Goal: Book appointment/travel/reservation

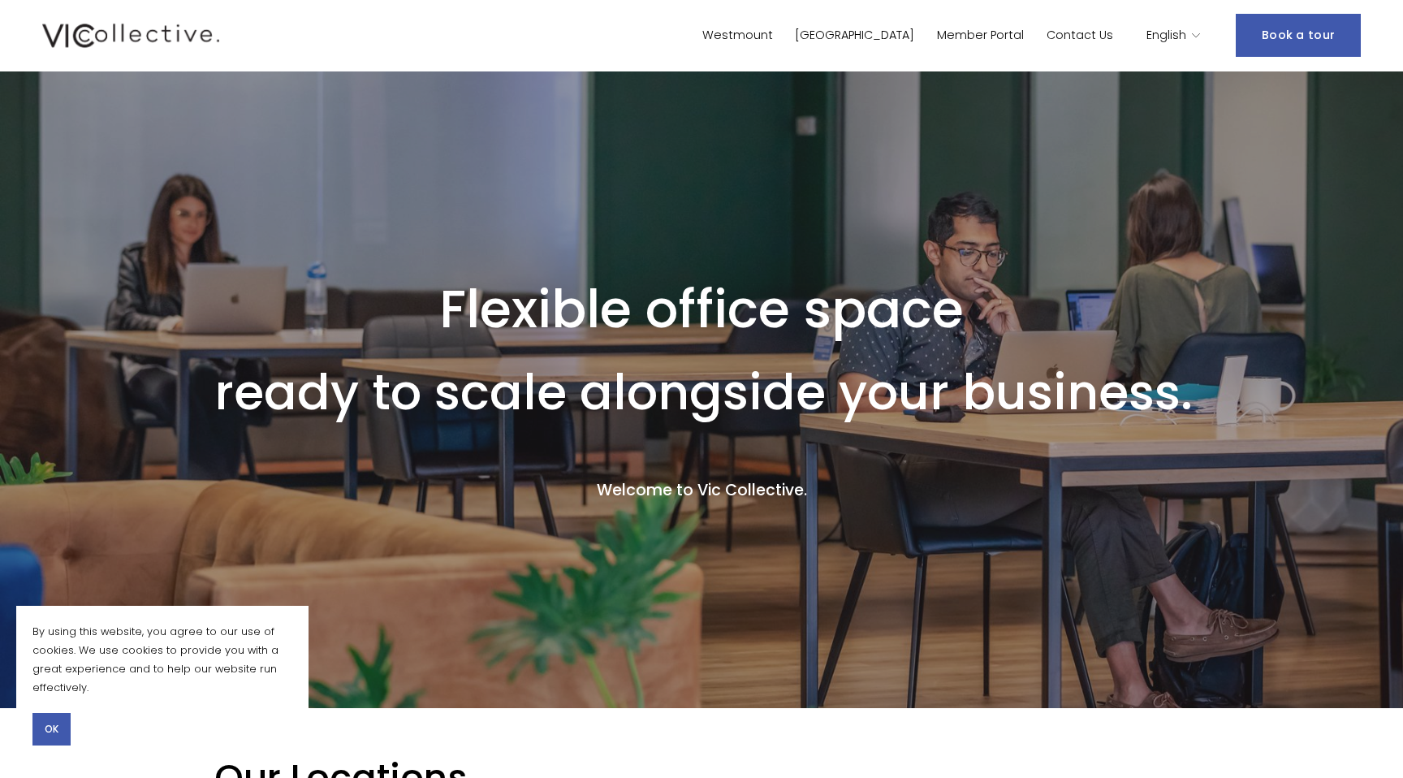
click at [1312, 39] on link "Book a tour" at bounding box center [1298, 35] width 125 height 43
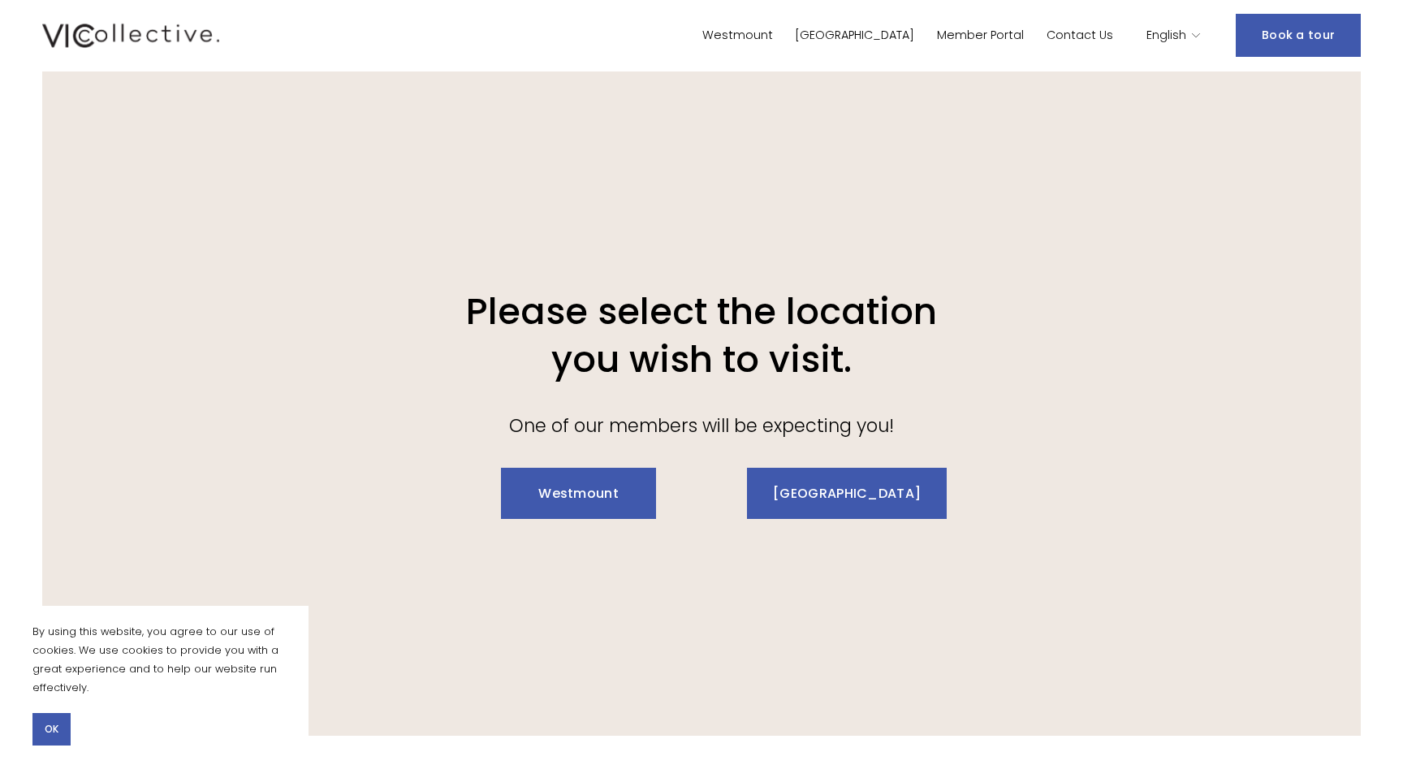
click at [773, 34] on link "Westmount" at bounding box center [737, 36] width 71 height 24
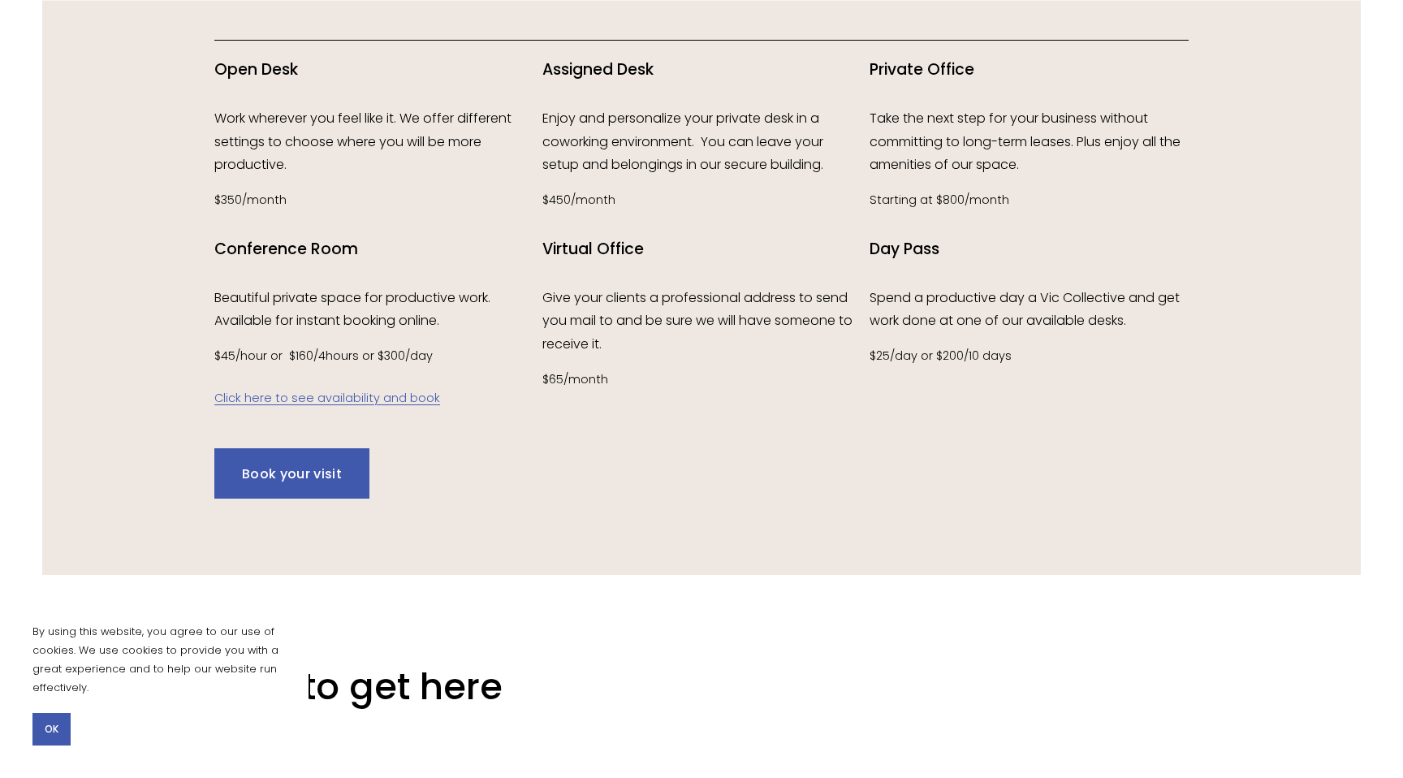
scroll to position [2454, 0]
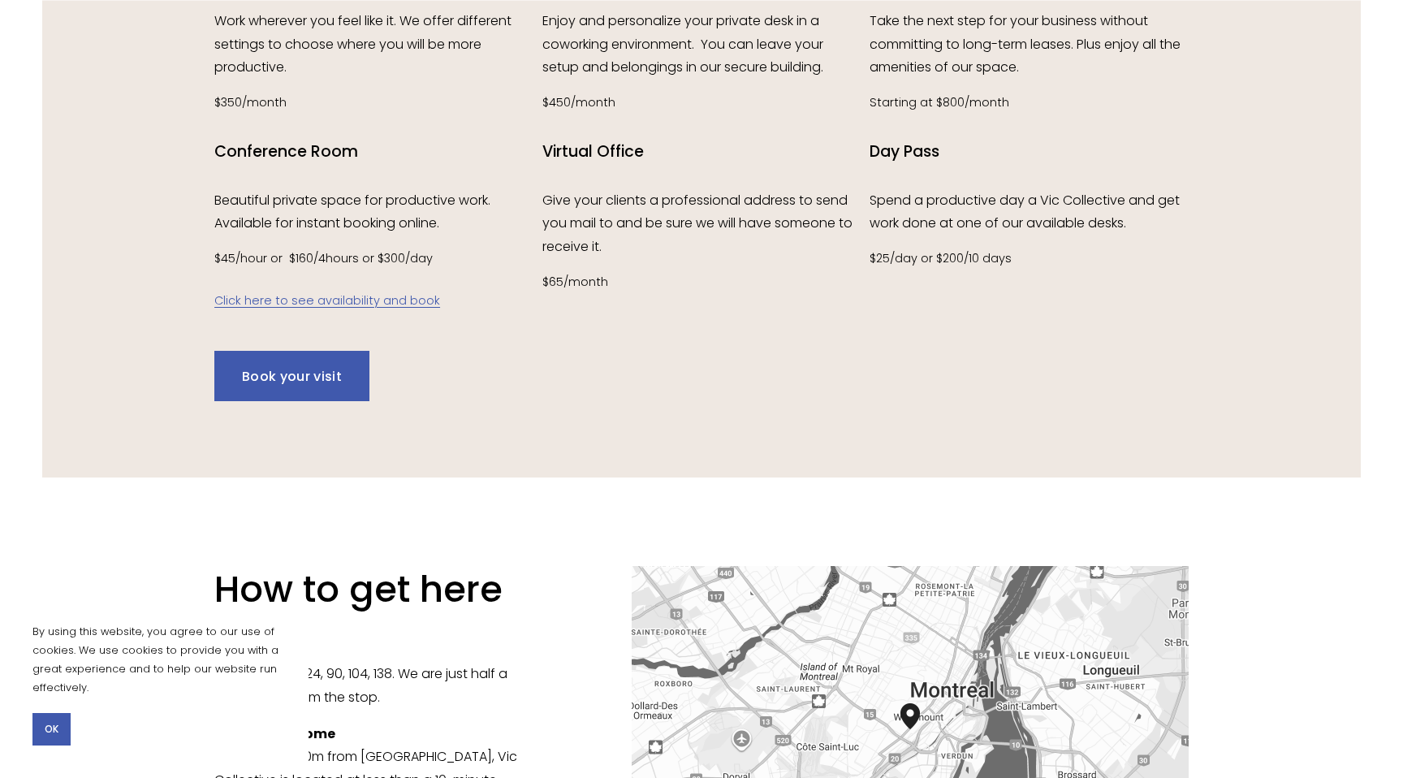
click at [344, 301] on link "Click here to see availability and book" at bounding box center [327, 300] width 226 height 16
